Goal: Information Seeking & Learning: Learn about a topic

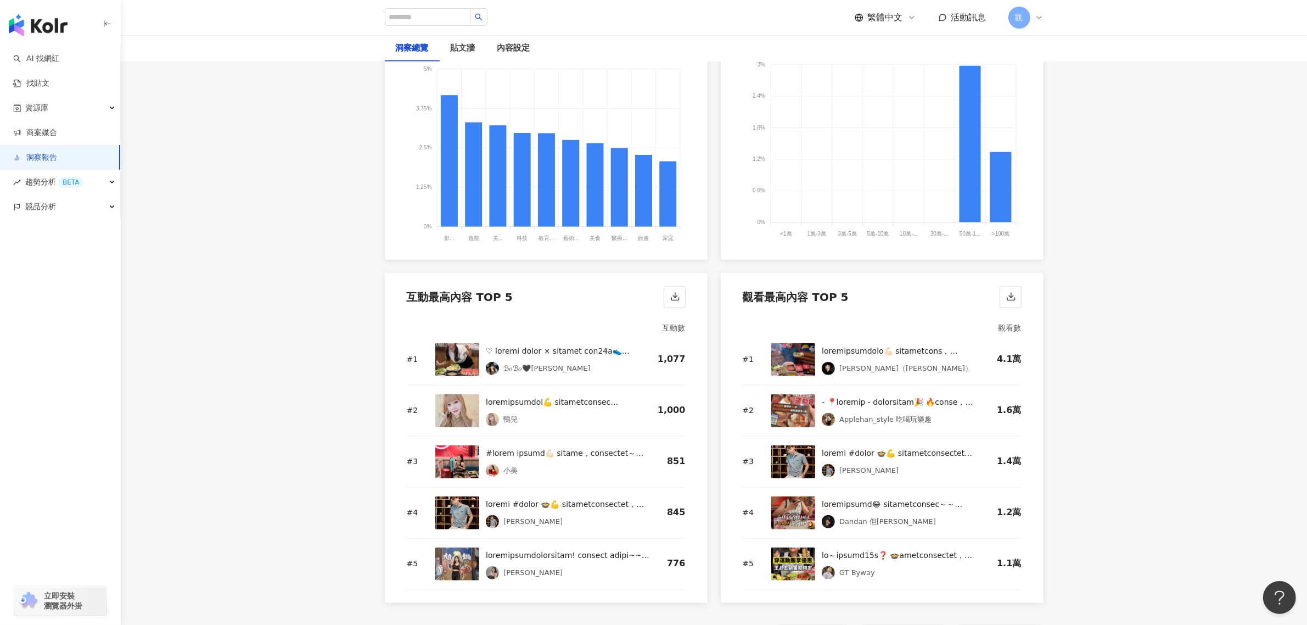
click at [33, 360] on div "AI 找網紅 找貼文 資源庫 商案媒合 洞察報告 趨勢分析 BETA 競品分析 立即安裝 瀏覽器外掛" at bounding box center [60, 335] width 121 height 579
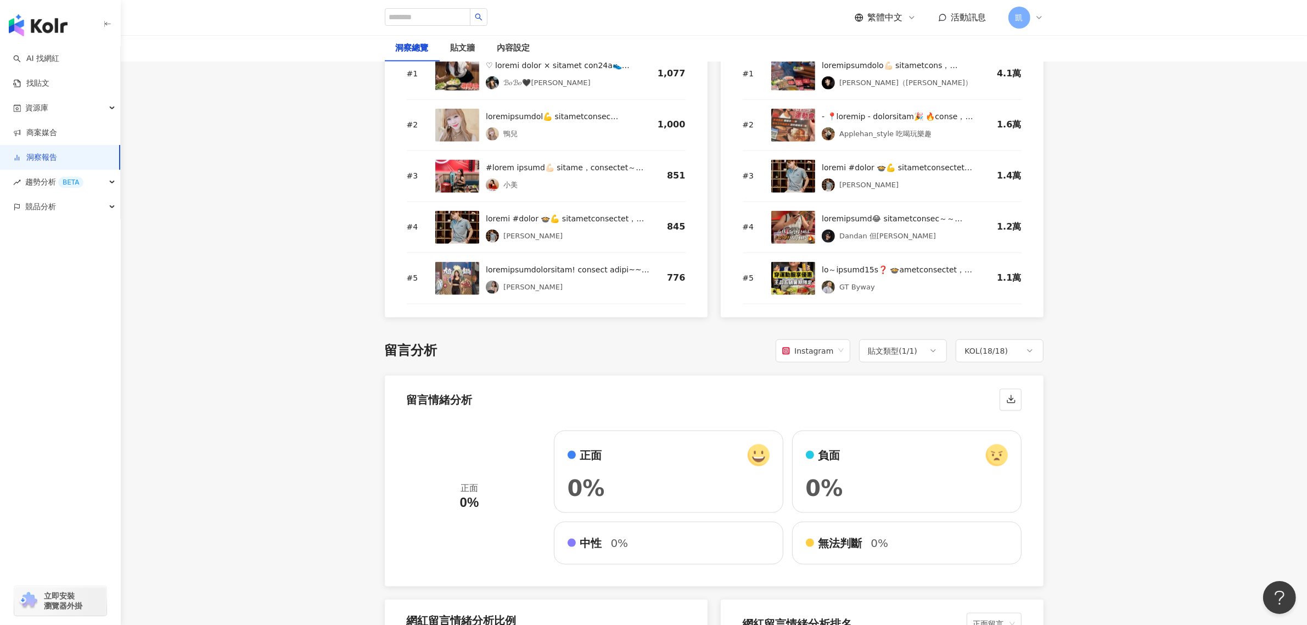
scroll to position [1845, 0]
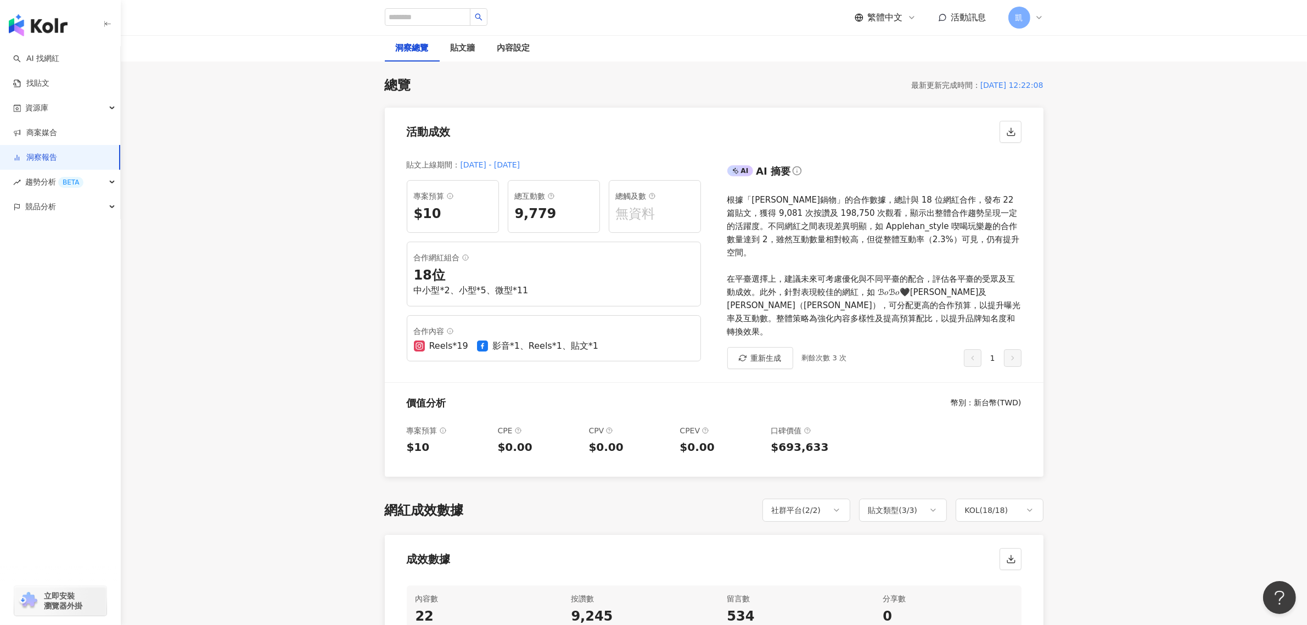
scroll to position [206, 0]
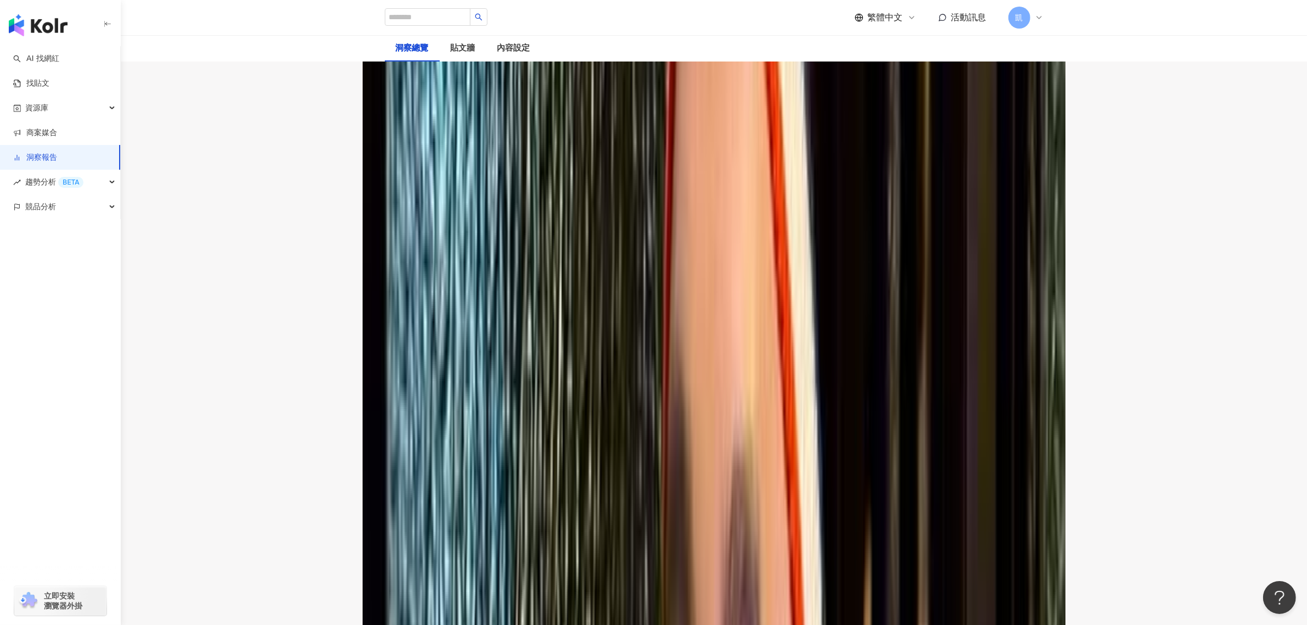
click at [644, 361] on div "網紅成效數據 社群平台 ( 2 / 2 ) 貼文類型 ( 3 / 3 ) KOL ( 18 / 18 )" at bounding box center [714, 372] width 659 height 23
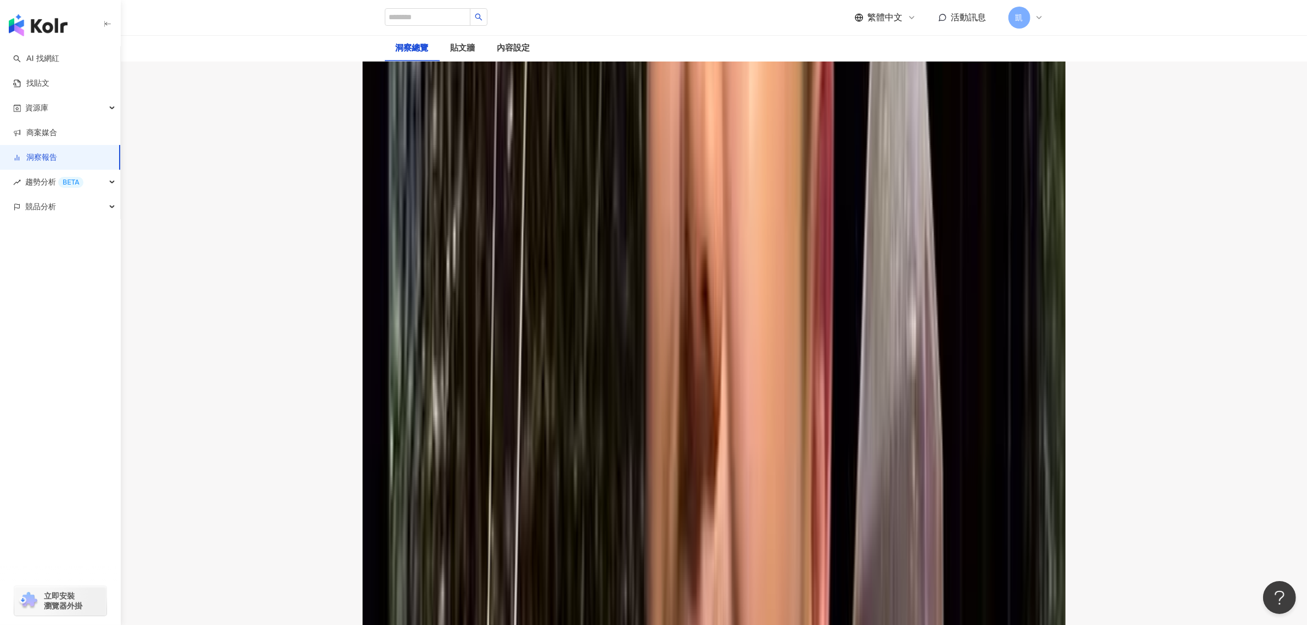
scroll to position [0, 0]
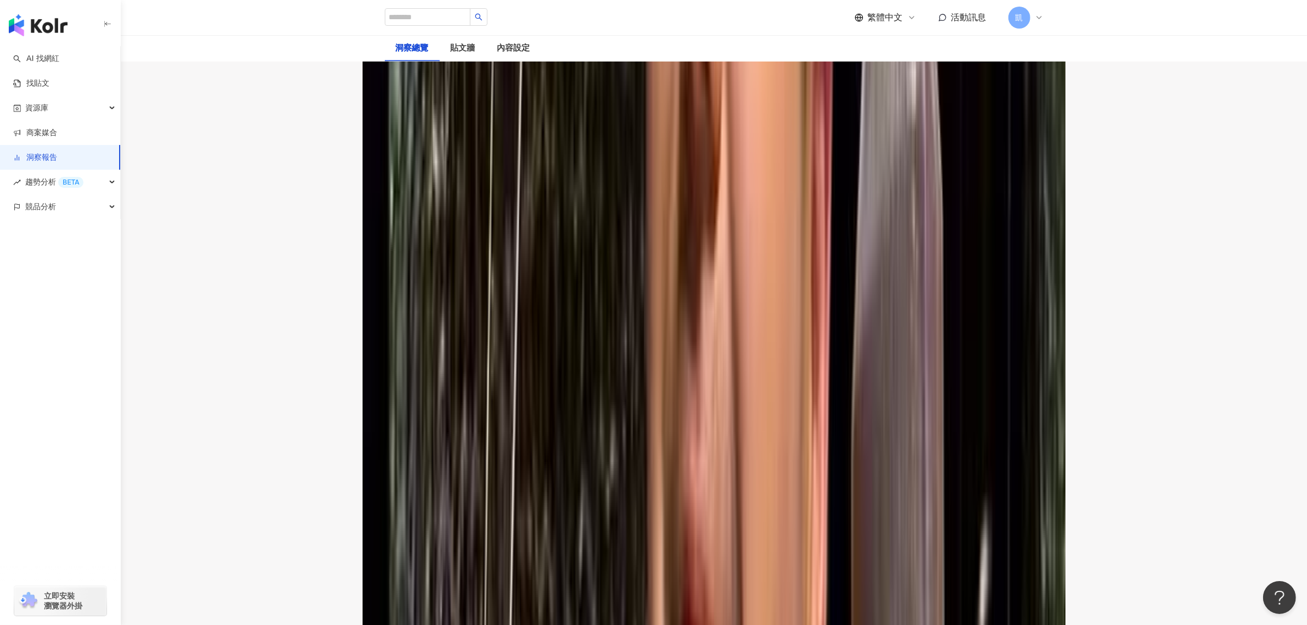
scroll to position [2333, 0]
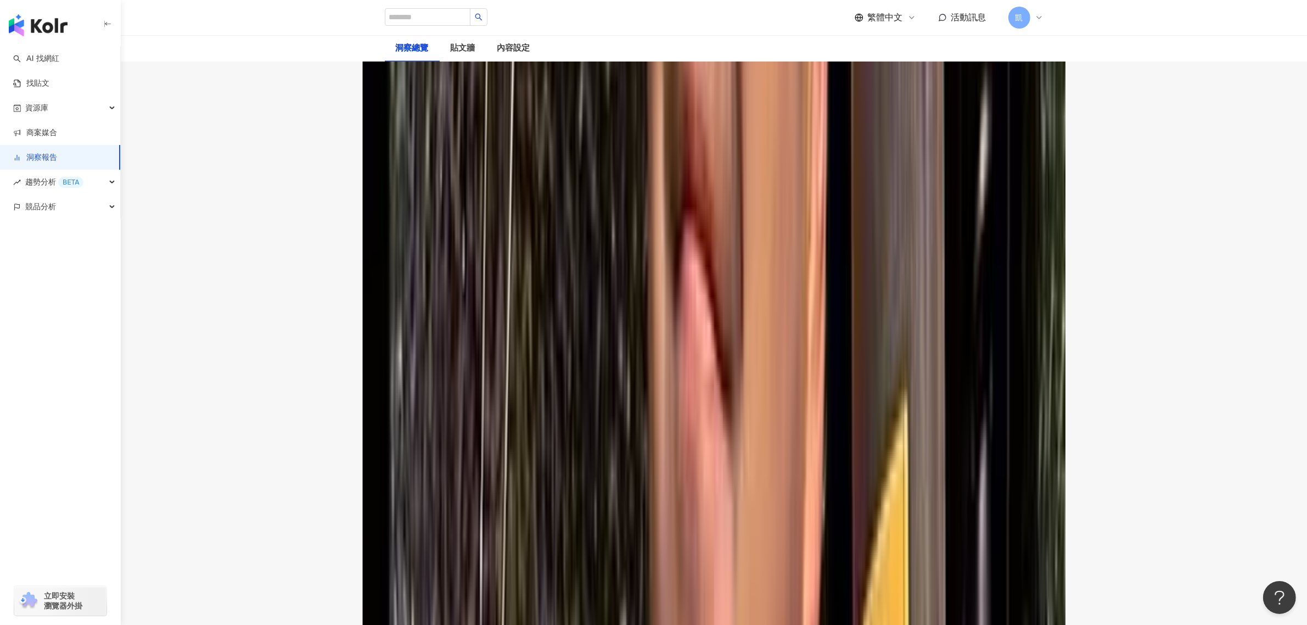
scroll to position [2950, 0]
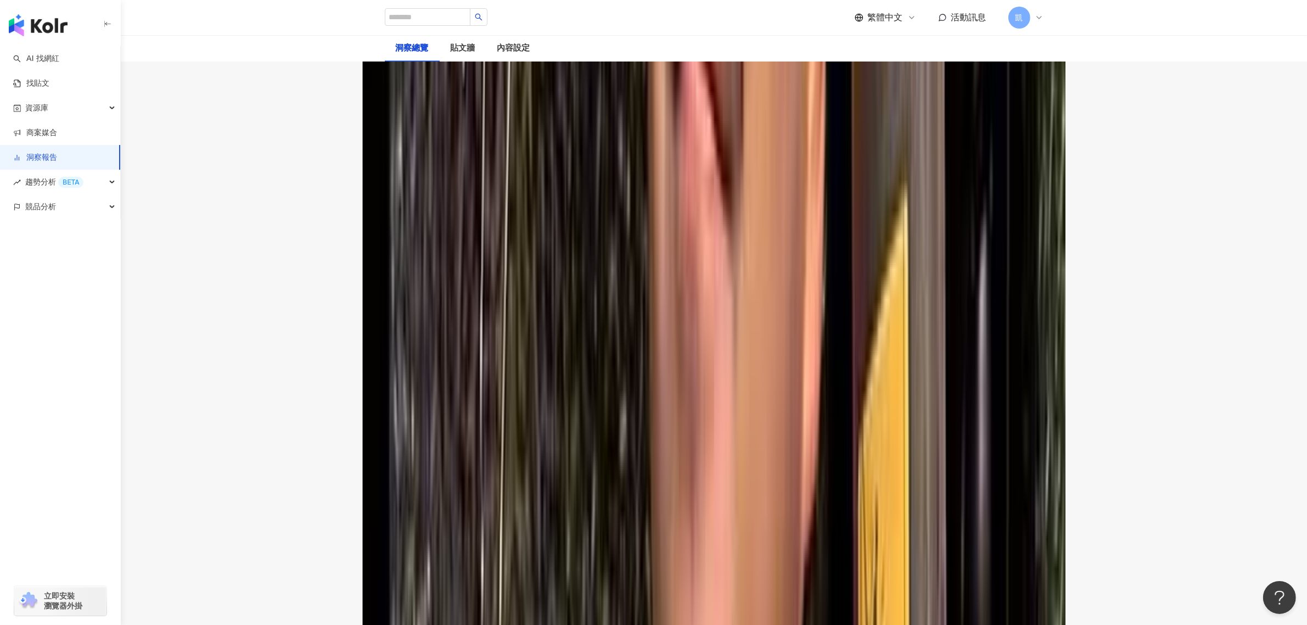
drag, startPoint x: 761, startPoint y: 305, endPoint x: 761, endPoint y: 350, distance: 45.0
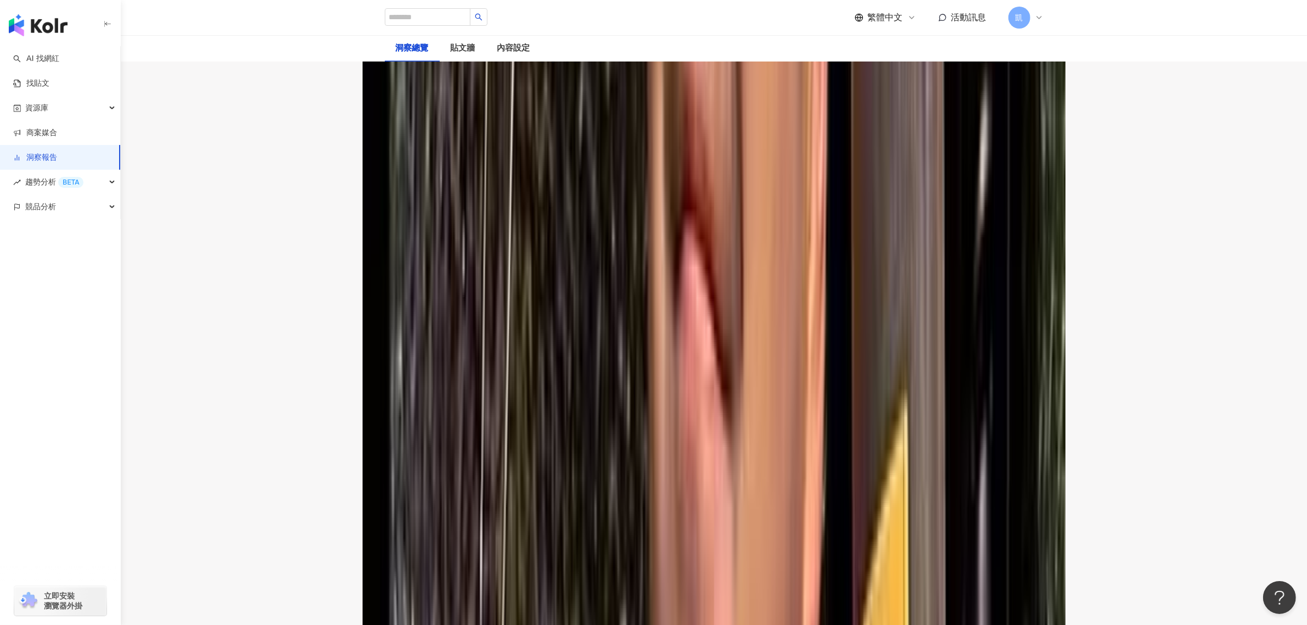
scroll to position [2744, 0]
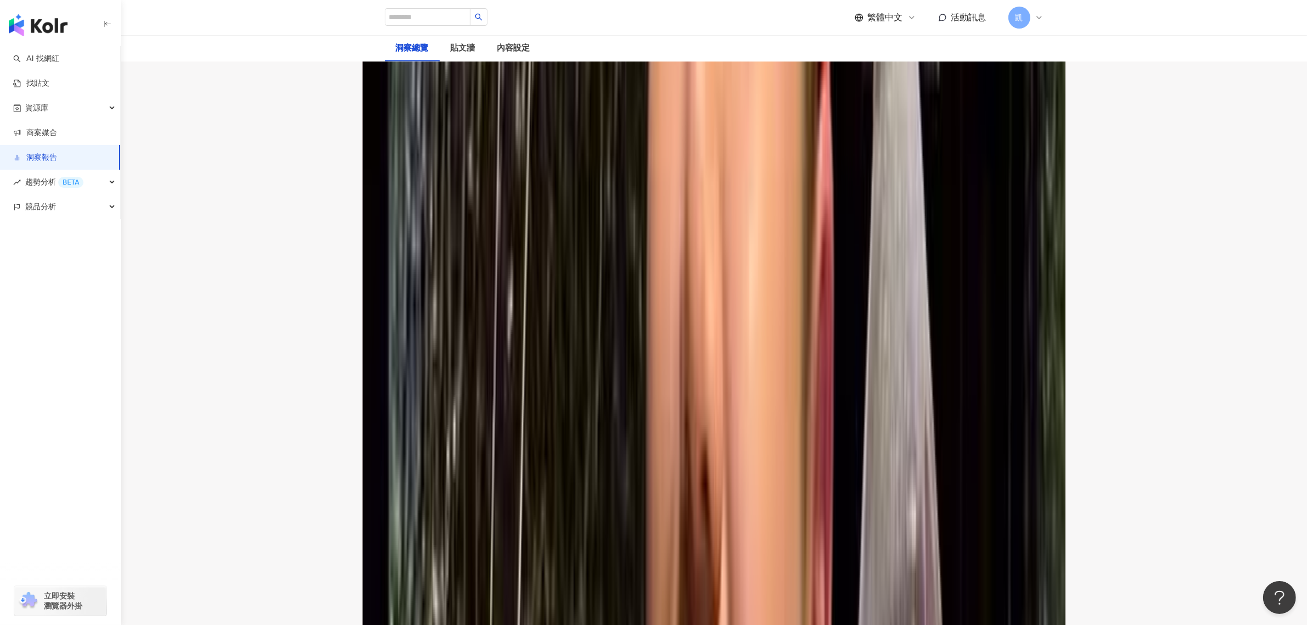
scroll to position [1768, 0]
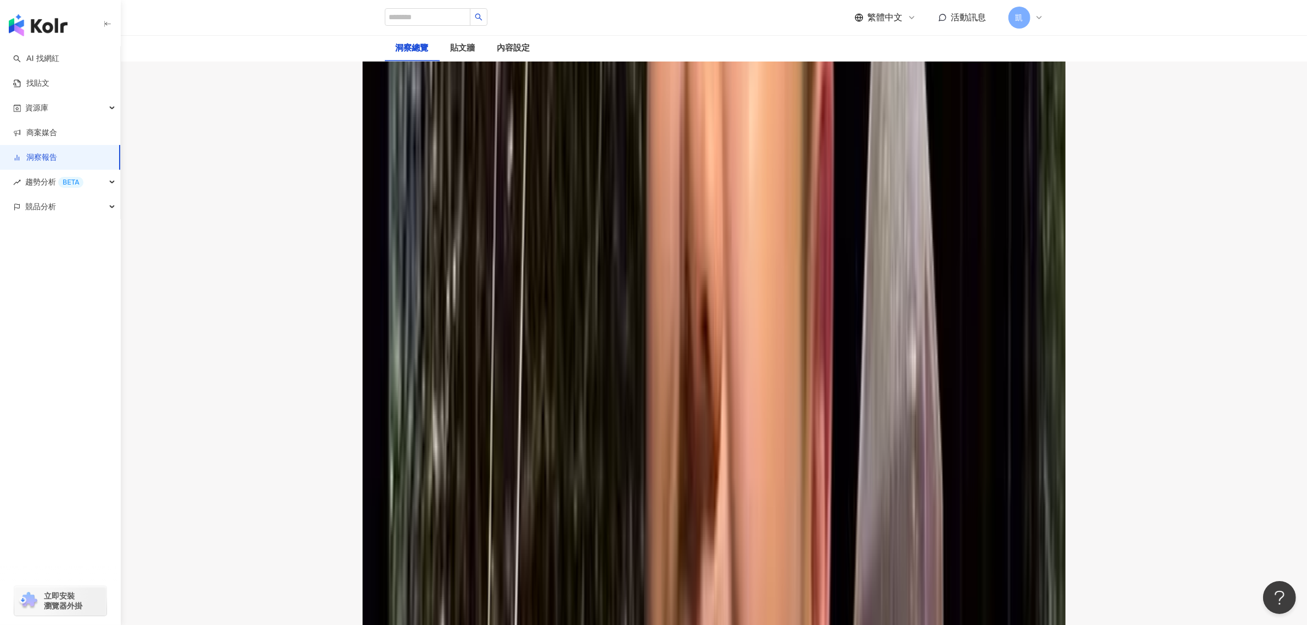
scroll to position [2042, 0]
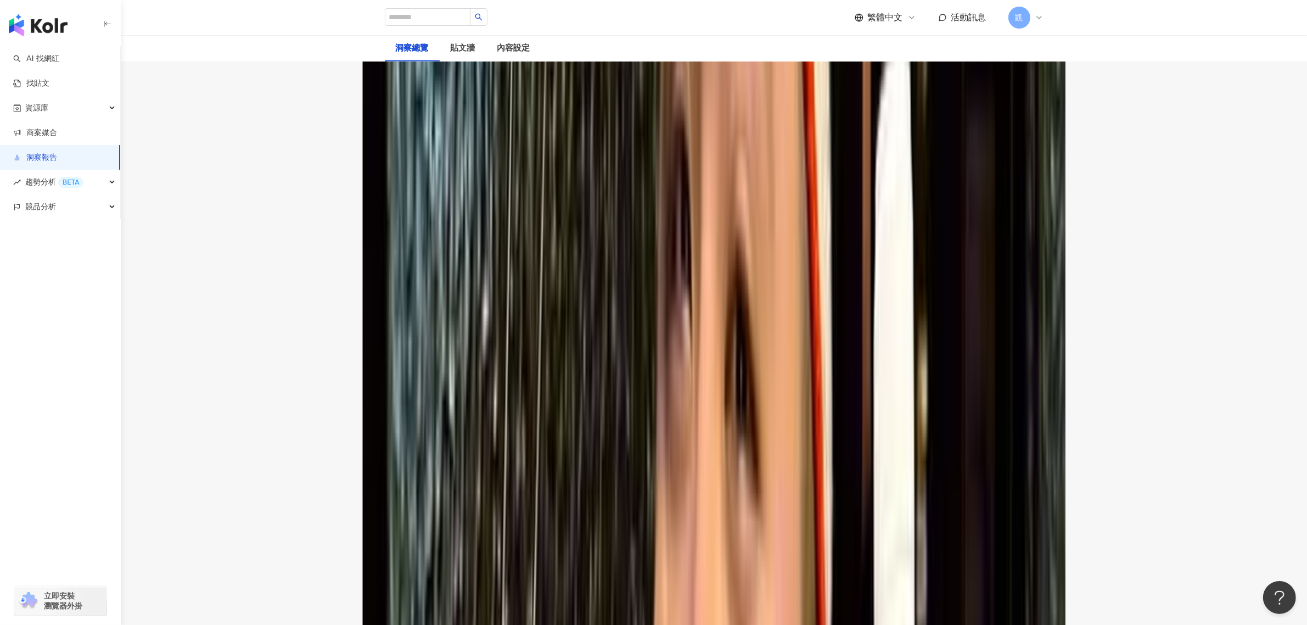
scroll to position [1288, 0]
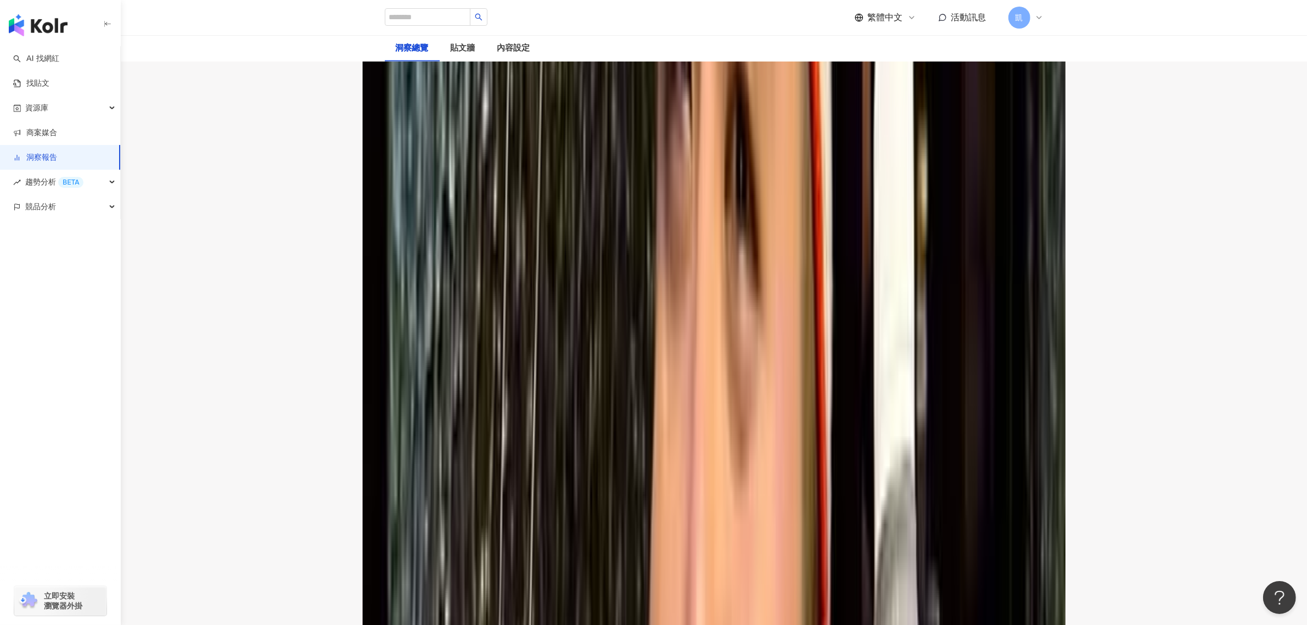
drag, startPoint x: 413, startPoint y: 224, endPoint x: 267, endPoint y: 227, distance: 145.5
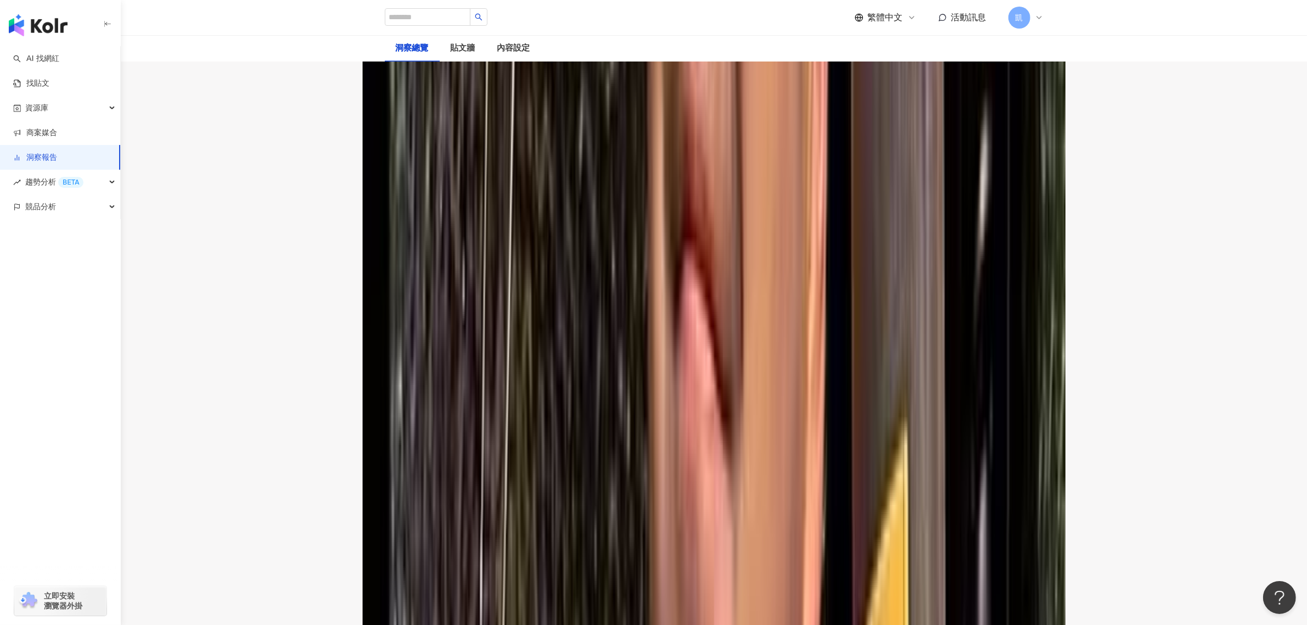
scroll to position [2729, 0]
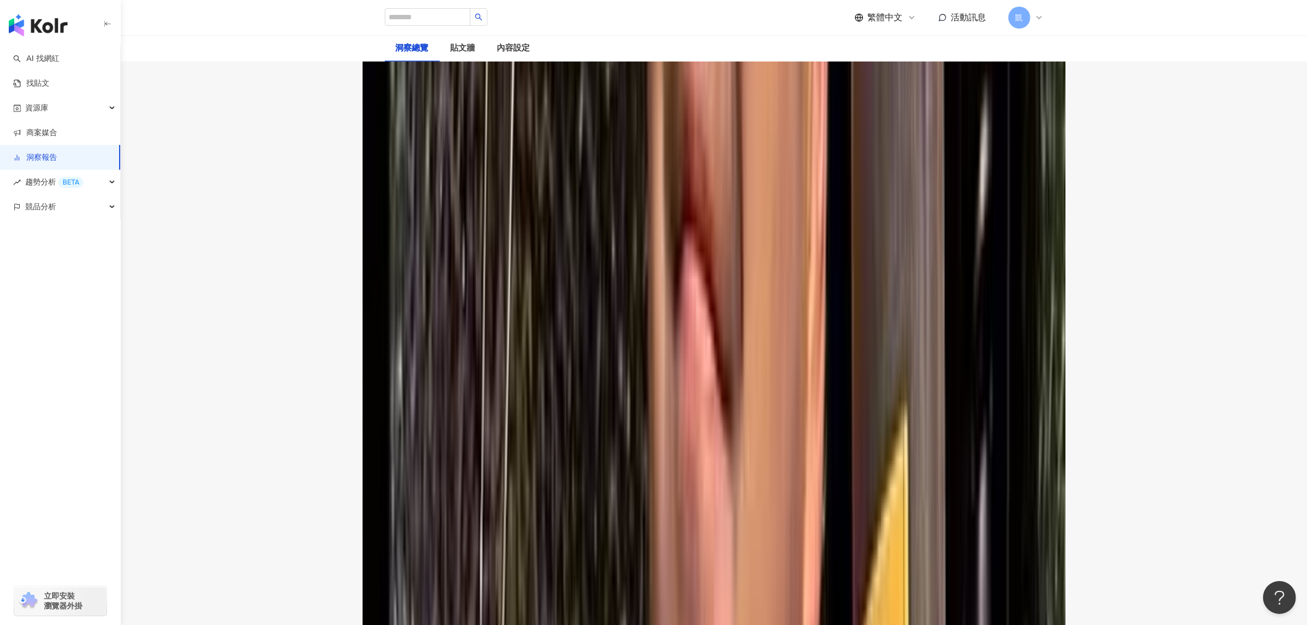
click at [3, 351] on div "AI 找網紅 找貼文 資源庫 商案媒合 洞察報告 趨勢分析 BETA 競品分析 立即安裝 瀏覽器外掛" at bounding box center [60, 335] width 121 height 579
drag, startPoint x: 571, startPoint y: 520, endPoint x: 582, endPoint y: 514, distance: 12.1
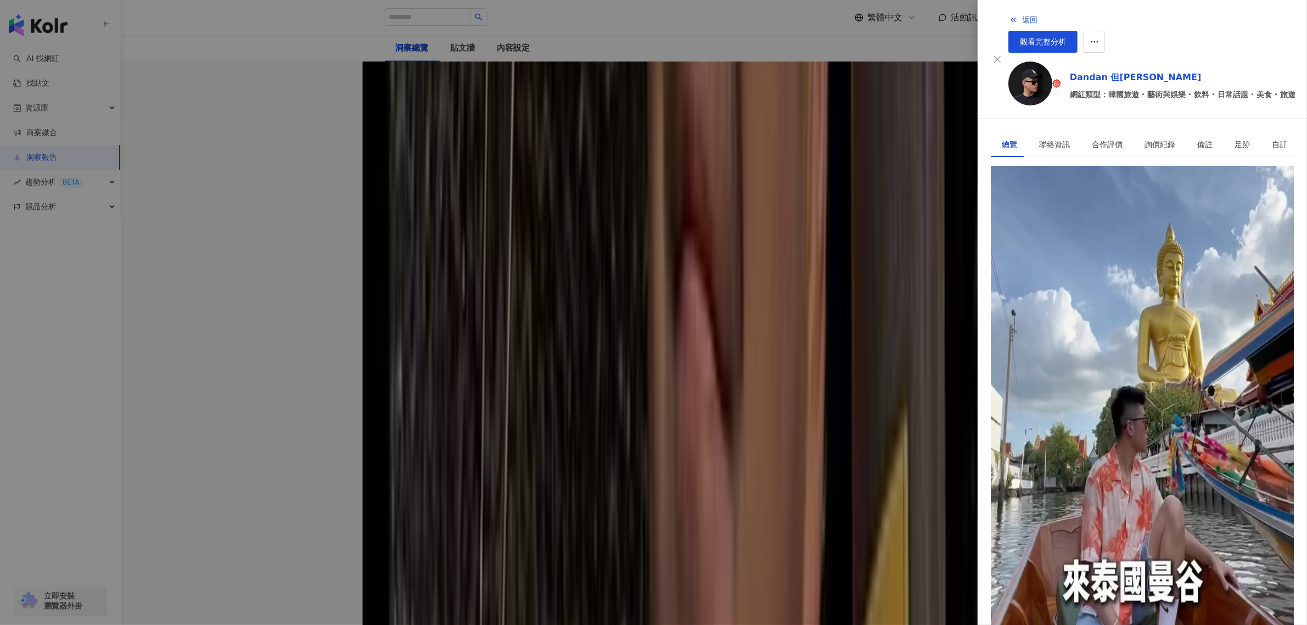
click at [1079, 210] on div "https://www.instagram.com/danhaozhe/" at bounding box center [1045, 216] width 86 height 12
click at [791, 534] on div at bounding box center [653, 312] width 1307 height 625
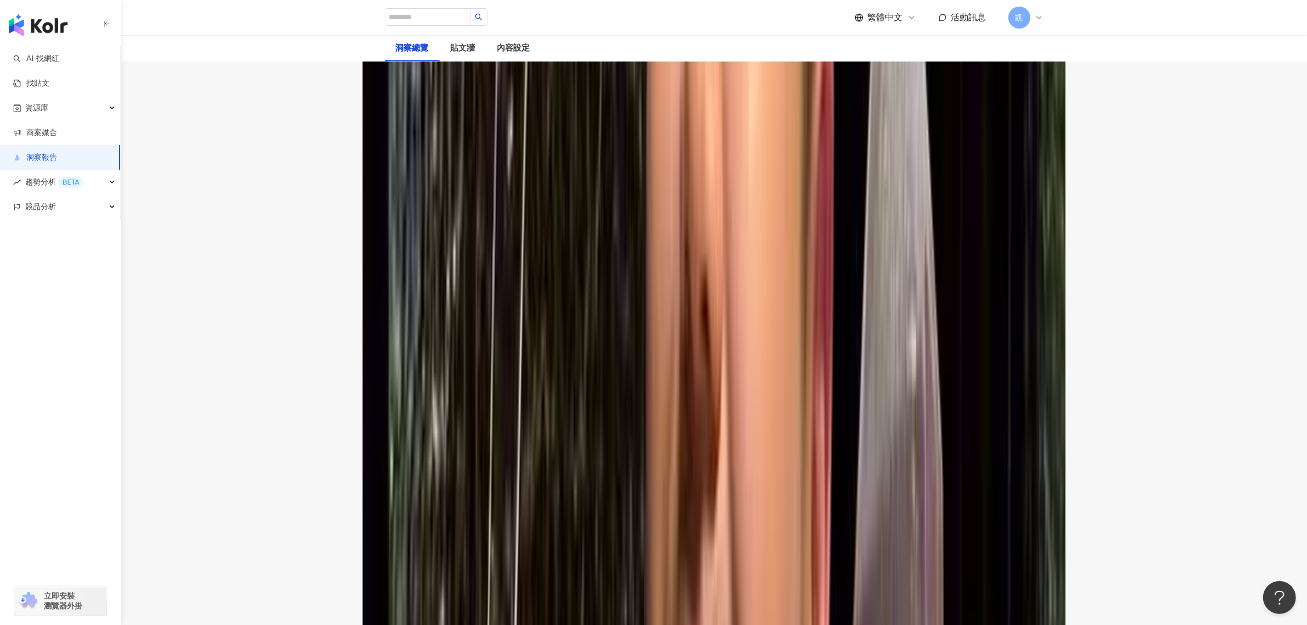
scroll to position [2317, 0]
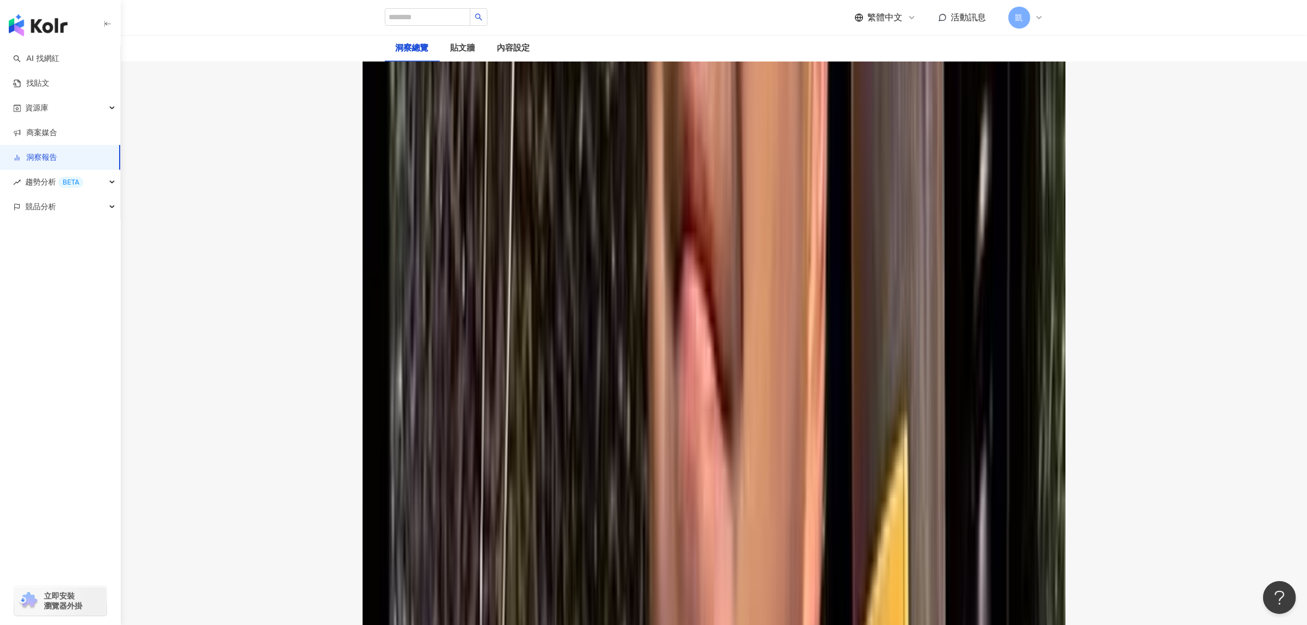
scroll to position [2729, 0]
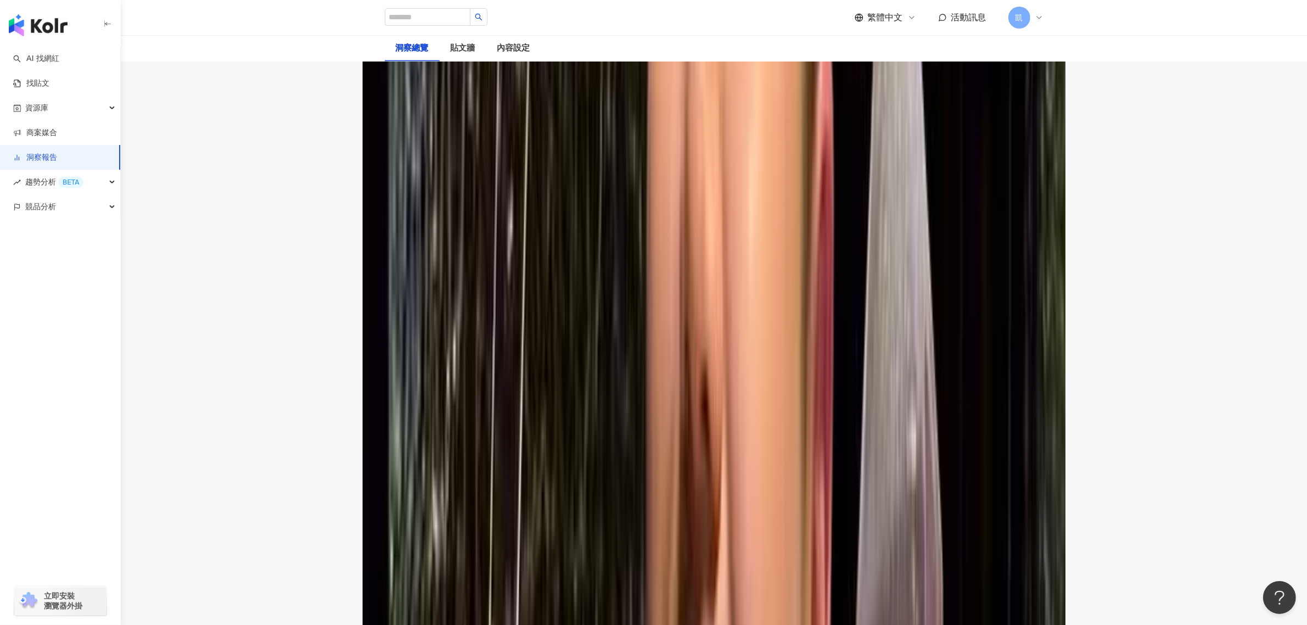
scroll to position [1905, 0]
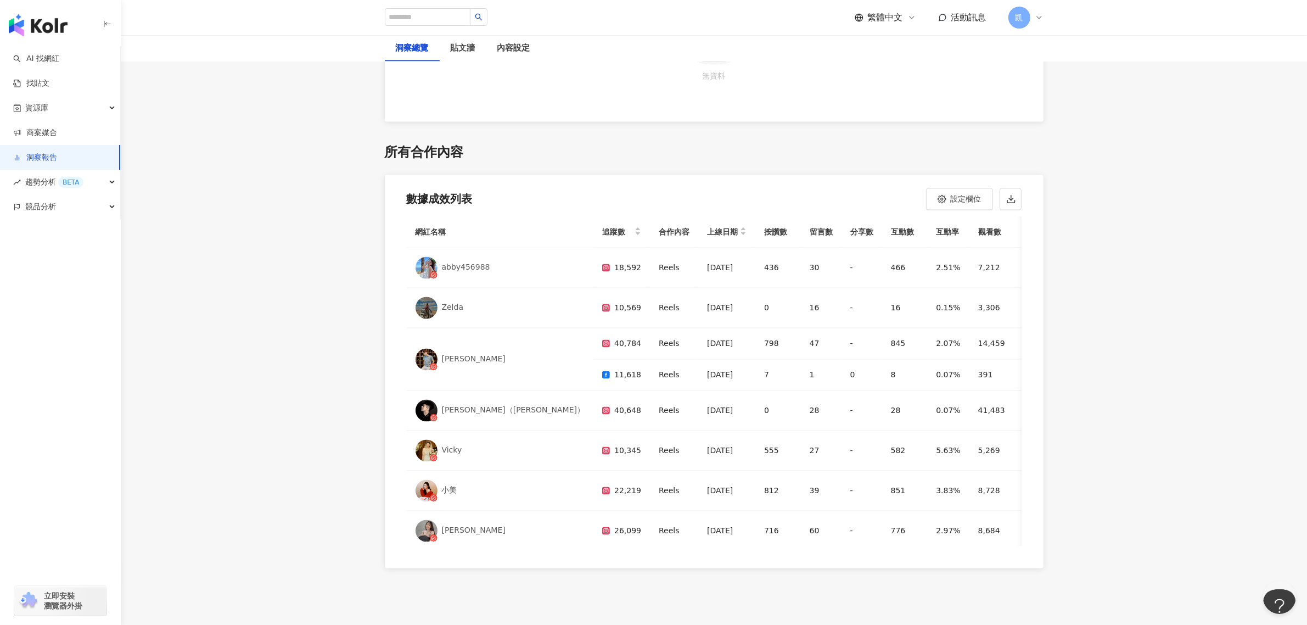
scroll to position [557, 0]
